Goal: Unclear

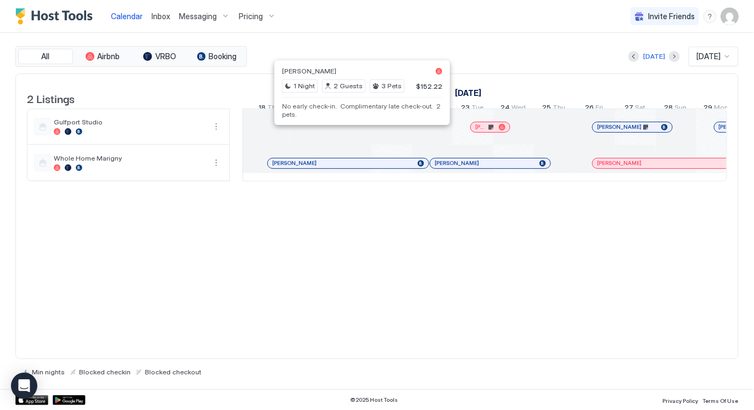
scroll to position [0, 257]
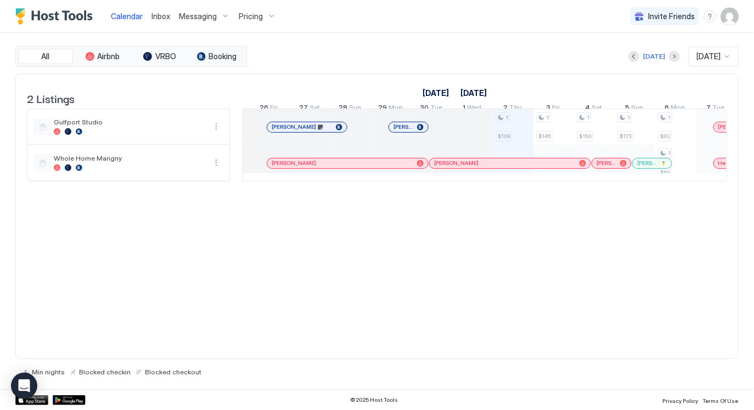
click at [376, 168] on div at bounding box center [376, 163] width 9 height 9
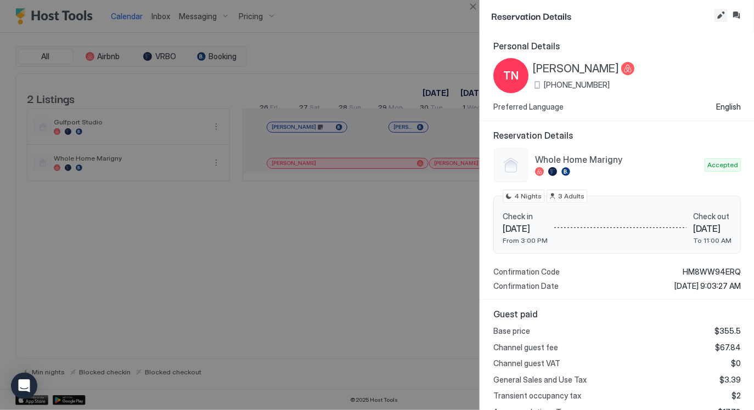
click at [719, 16] on button "Edit reservation" at bounding box center [721, 15] width 13 height 13
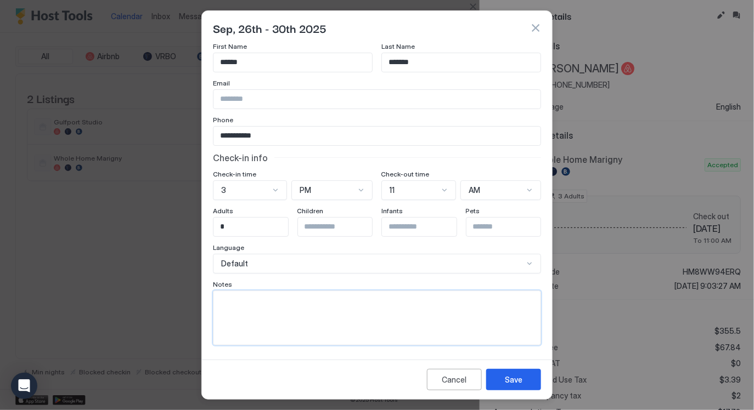
click at [355, 320] on textarea "Input Field" at bounding box center [376, 318] width 327 height 54
type textarea "**********"
click at [514, 386] on button "Save" at bounding box center [513, 379] width 55 height 21
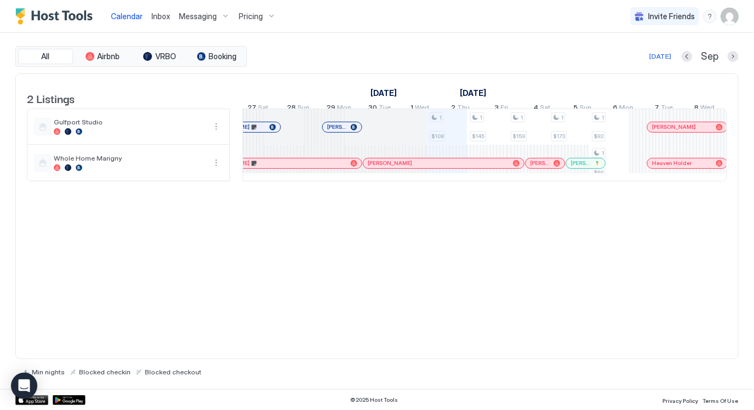
scroll to position [0, 674]
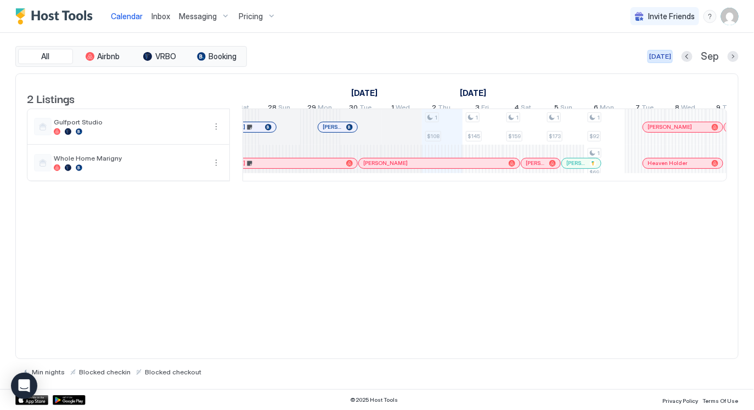
click at [663, 59] on div "[DATE]" at bounding box center [660, 57] width 22 height 10
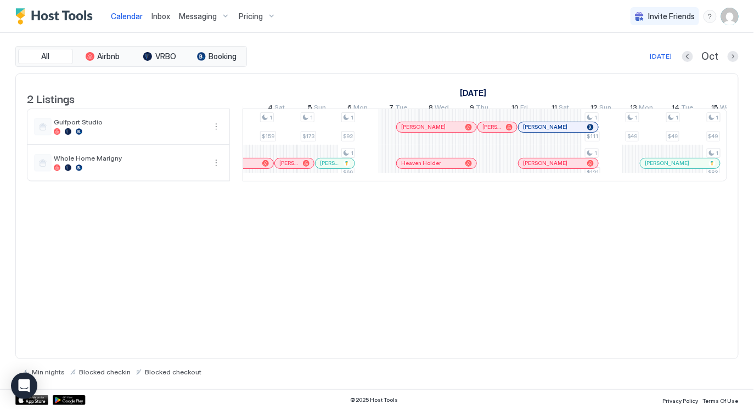
scroll to position [0, 0]
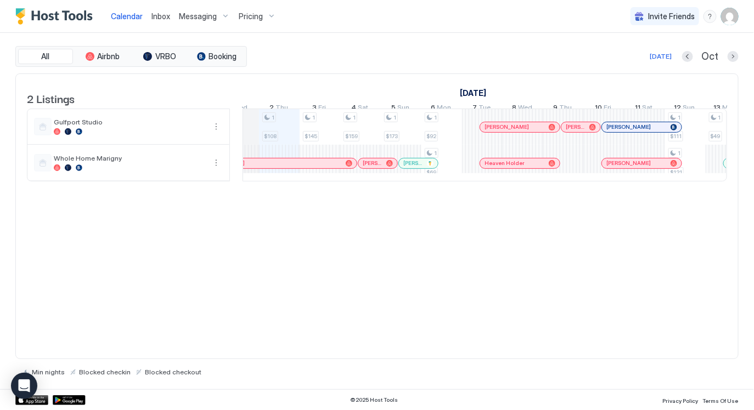
click at [666, 57] on div "[DATE]" at bounding box center [661, 57] width 22 height 10
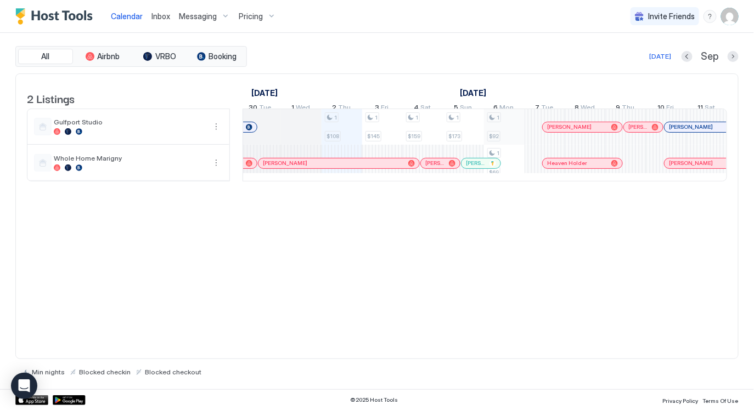
scroll to position [0, 546]
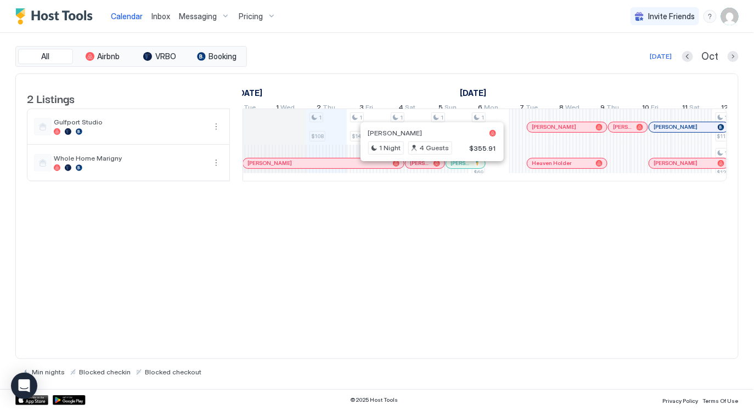
click at [428, 168] on div at bounding box center [428, 163] width 9 height 9
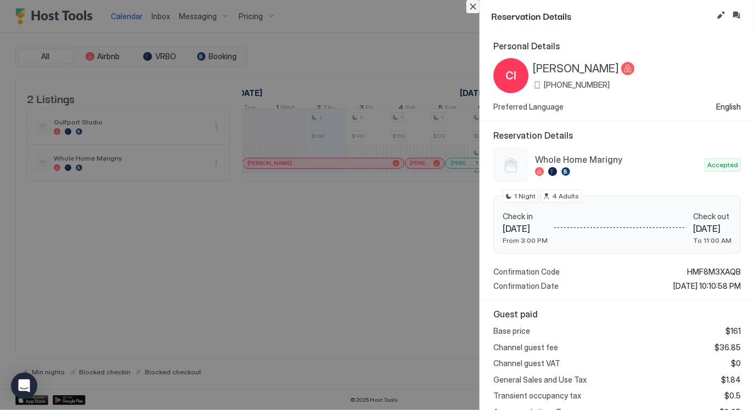
click at [472, 2] on button "Close" at bounding box center [472, 6] width 13 height 13
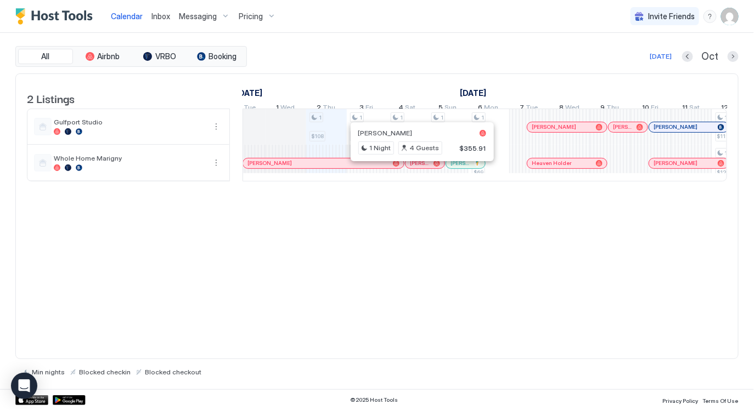
click at [418, 168] on div at bounding box center [418, 163] width 9 height 9
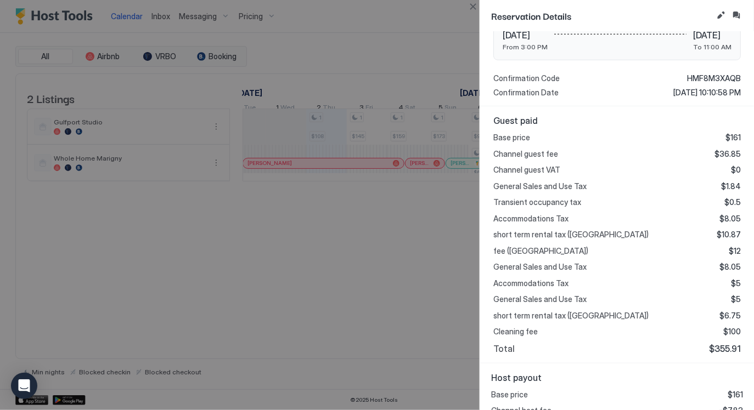
scroll to position [257, 0]
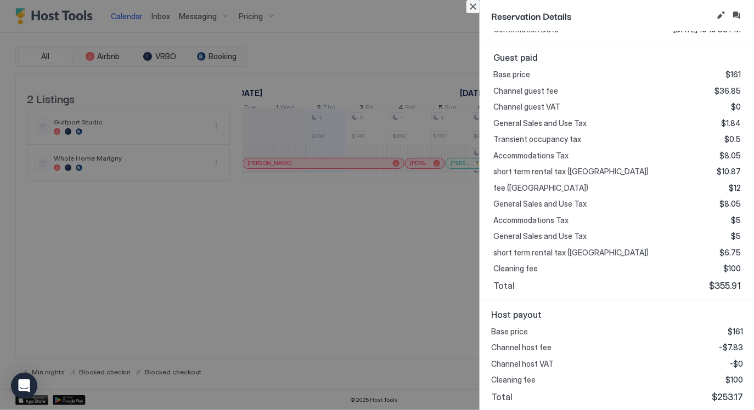
click at [471, 7] on button "Close" at bounding box center [472, 6] width 13 height 13
